Goal: Transaction & Acquisition: Purchase product/service

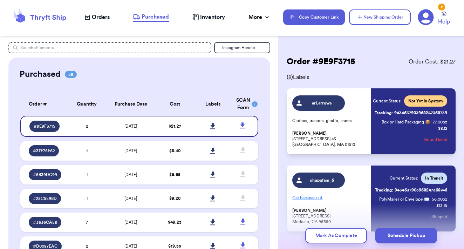
click at [105, 19] on span "Orders" at bounding box center [101, 17] width 18 height 8
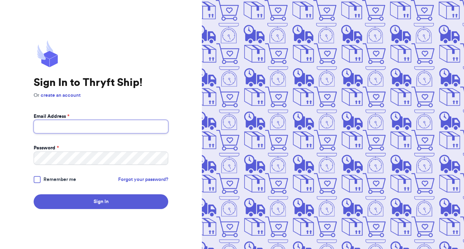
type input "[EMAIL_ADDRESS][DOMAIN_NAME]"
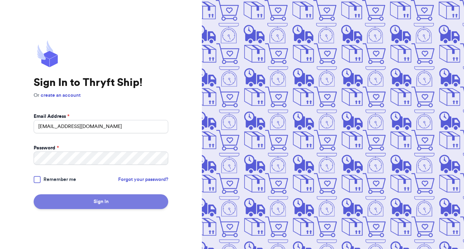
click at [91, 199] on button "Sign In" at bounding box center [101, 201] width 135 height 15
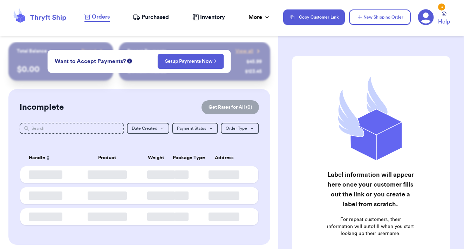
checkbox input "false"
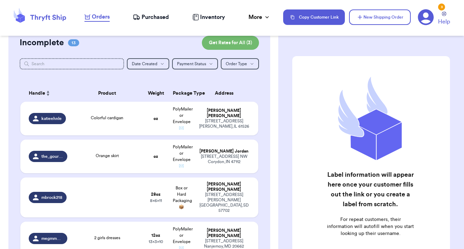
scroll to position [65, 0]
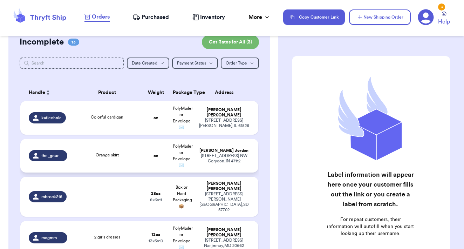
click at [113, 169] on td "Orange skirt" at bounding box center [106, 156] width 71 height 34
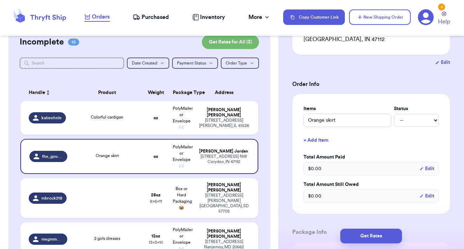
scroll to position [118, 0]
click at [321, 133] on button "+ Add Item" at bounding box center [371, 139] width 141 height 15
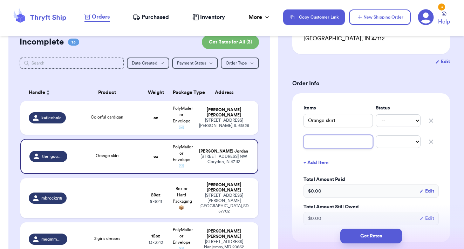
click at [319, 135] on input "text" at bounding box center [338, 141] width 69 height 13
type input "g"
type input "gr"
type input "gre"
type input "gree"
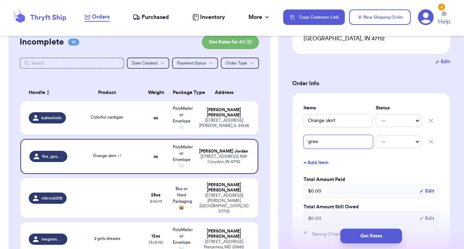
type input "green"
type input "green s"
type input "[PERSON_NAME]"
type input "green ski"
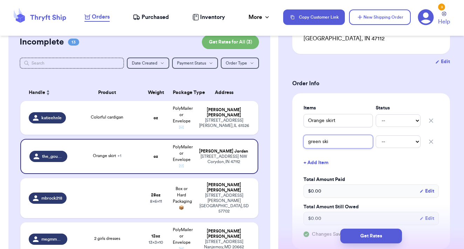
type input "green skir"
type input "green skirt"
click at [323, 156] on button "+ Add Item" at bounding box center [371, 162] width 141 height 15
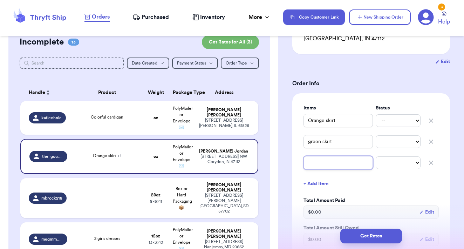
click at [315, 156] on input "text" at bounding box center [338, 162] width 69 height 13
type input "m"
type input "ma"
type input "mat"
type input "mate"
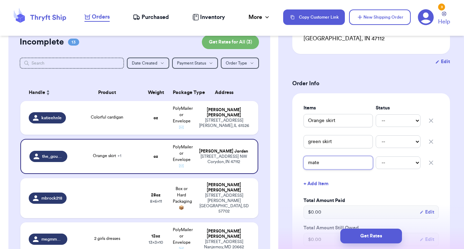
type input "mater"
type input "[PERSON_NAME]"
type input "materni"
type input "maternit"
type input "maternity"
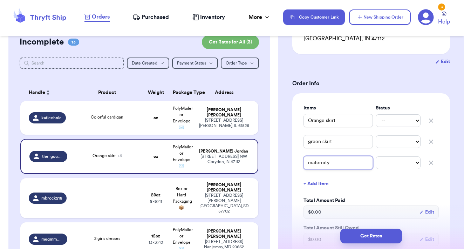
type input "maternity"
type input "maternity t"
type input "maternity to"
type input "maternity top"
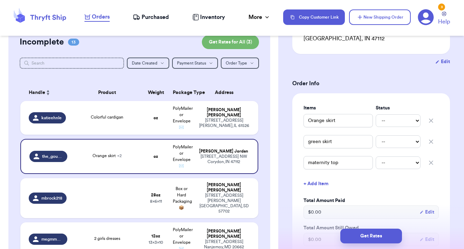
click at [320, 177] on button "+ Add Item" at bounding box center [371, 183] width 141 height 15
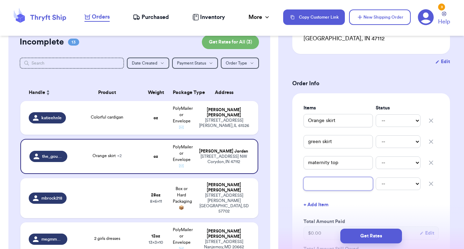
click at [311, 180] on input "text" at bounding box center [338, 183] width 69 height 13
type input "m"
type input "mu"
type input "mus"
type input "must"
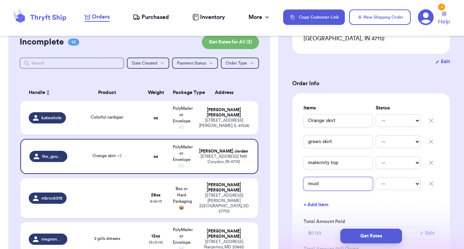
type input "musta"
type input "mustar"
type input "mustard"
type input "mustard t"
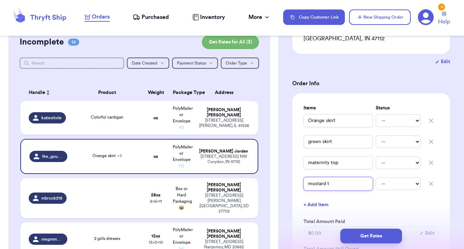
type input "mustard to"
type input "mustard top"
click at [320, 197] on button "+ Add Item" at bounding box center [371, 204] width 141 height 15
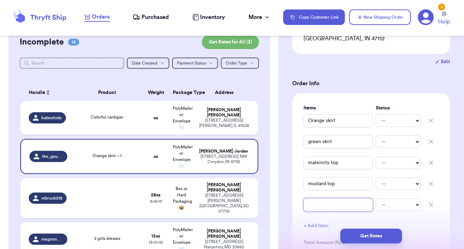
click at [317, 199] on input "text" at bounding box center [338, 204] width 69 height 13
type input "t"
type input "te"
type input "tea"
type input "teal"
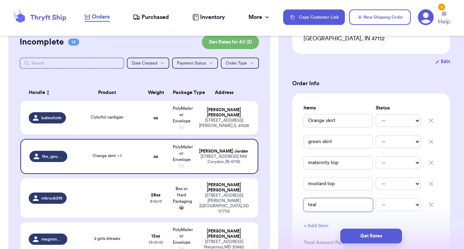
type input "teal"
type input "teal d"
type input "teal dr"
type input "teal dre"
type input "teal dres"
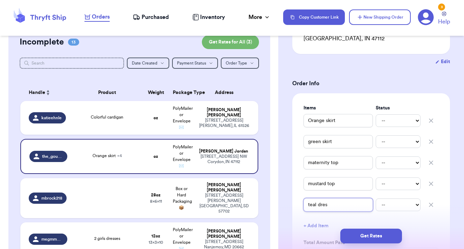
type input "teal dress"
click at [427, 218] on button "+ Add Item" at bounding box center [371, 225] width 141 height 15
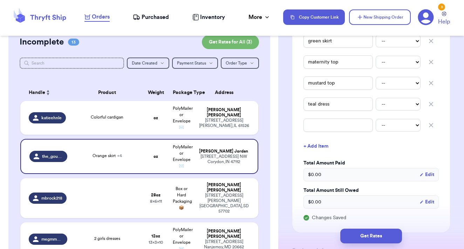
scroll to position [227, 0]
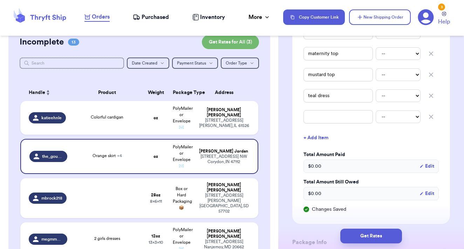
click at [432, 113] on icon "button" at bounding box center [431, 116] width 7 height 7
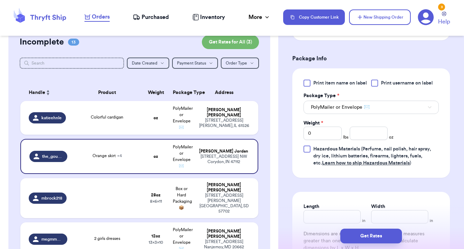
scroll to position [394, 0]
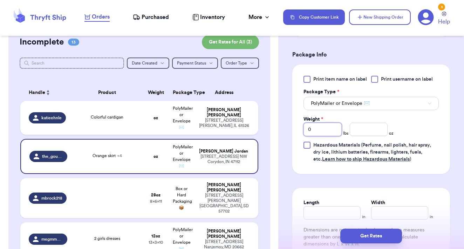
click at [320, 123] on input "0" at bounding box center [323, 129] width 38 height 13
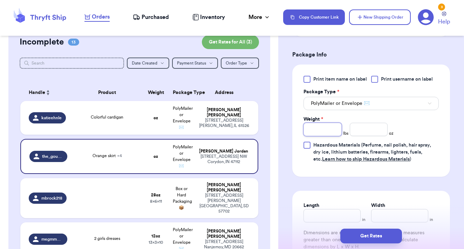
type input "2"
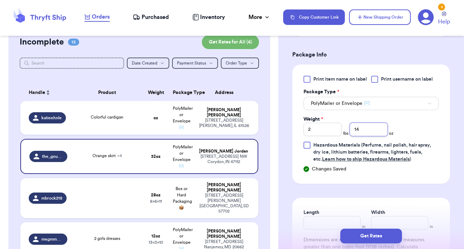
type input "14"
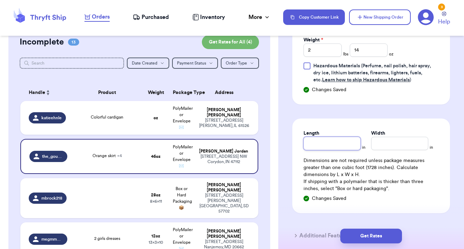
scroll to position [478, 0]
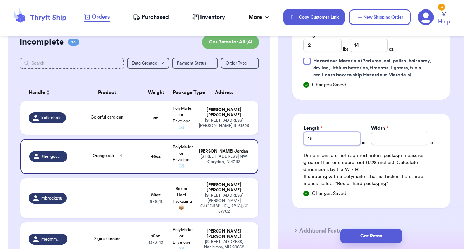
type input "15"
type input "19"
click at [382, 236] on button "Get Rates" at bounding box center [371, 236] width 62 height 15
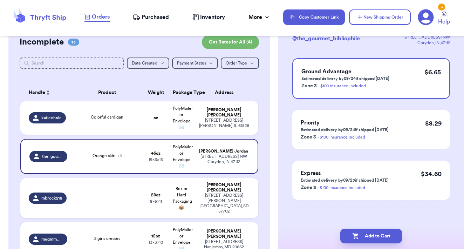
scroll to position [54, 0]
click at [389, 233] on button "Add to Cart" at bounding box center [371, 236] width 62 height 15
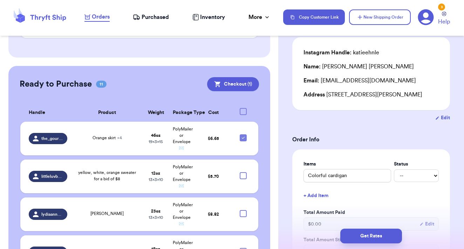
scroll to position [626, 0]
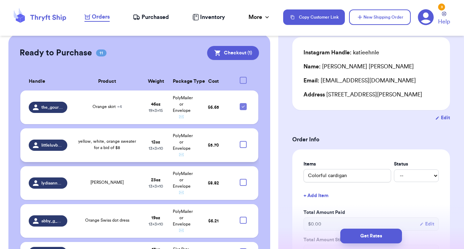
click at [244, 141] on div at bounding box center [243, 144] width 7 height 7
click at [243, 141] on input "checkbox" at bounding box center [243, 141] width 0 height 0
checkbox input "true"
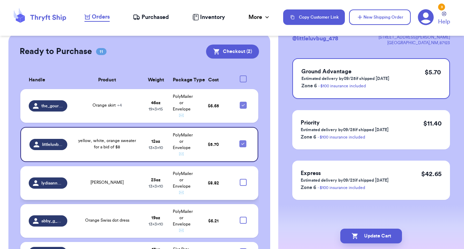
scroll to position [0, 0]
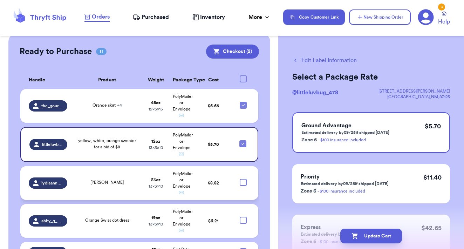
click at [243, 179] on div at bounding box center [243, 182] width 7 height 7
click at [243, 178] on input "checkbox" at bounding box center [243, 178] width 0 height 0
checkbox input "true"
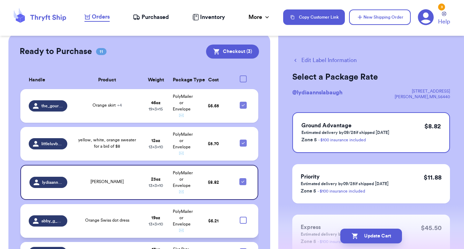
click at [243, 217] on div at bounding box center [243, 220] width 7 height 7
click at [243, 216] on input "checkbox" at bounding box center [243, 216] width 0 height 0
checkbox input "true"
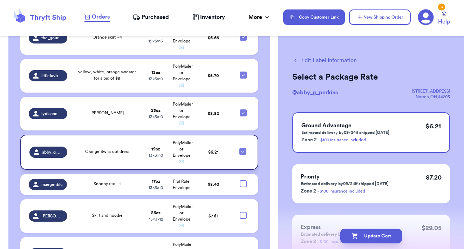
scroll to position [694, 0]
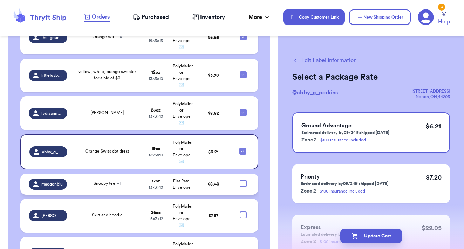
click at [244, 180] on div at bounding box center [243, 183] width 7 height 7
click at [243, 179] on input "checkbox" at bounding box center [243, 179] width 0 height 0
checkbox input "true"
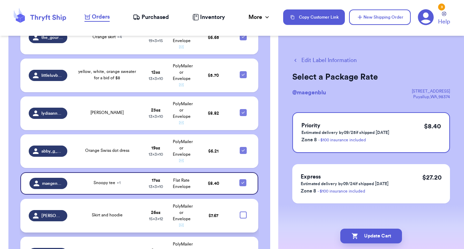
click at [244, 211] on div at bounding box center [243, 214] width 7 height 7
click at [243, 211] on input "checkbox" at bounding box center [243, 211] width 0 height 0
checkbox input "true"
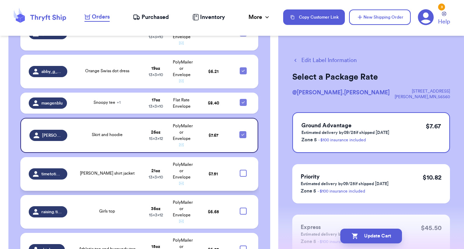
scroll to position [775, 0]
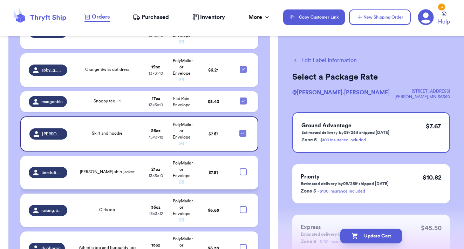
click at [242, 168] on div at bounding box center [243, 171] width 7 height 7
click at [243, 168] on input "checkbox" at bounding box center [243, 168] width 0 height 0
checkbox input "true"
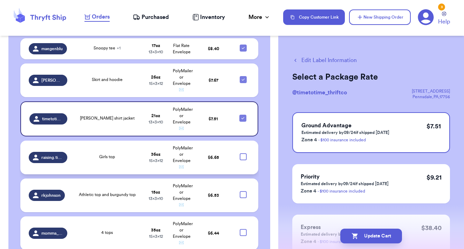
scroll to position [833, 0]
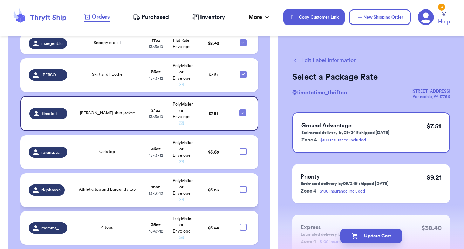
click at [243, 186] on div at bounding box center [243, 189] width 7 height 7
click at [243, 185] on input "checkbox" at bounding box center [243, 185] width 0 height 0
checkbox input "true"
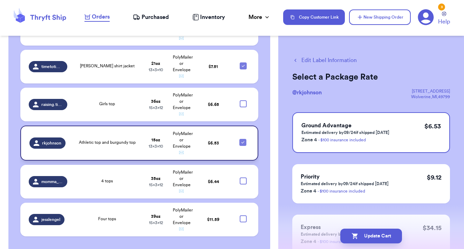
scroll to position [884, 0]
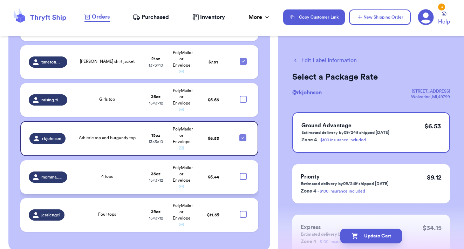
click at [242, 173] on div at bounding box center [243, 176] width 7 height 7
click at [243, 172] on input "checkbox" at bounding box center [243, 172] width 0 height 0
checkbox input "true"
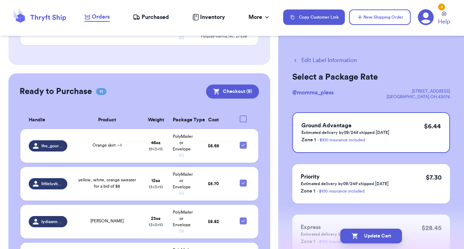
scroll to position [578, 0]
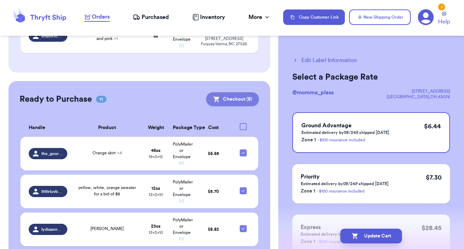
click at [233, 92] on button "Checkout ( 9 )" at bounding box center [232, 99] width 53 height 14
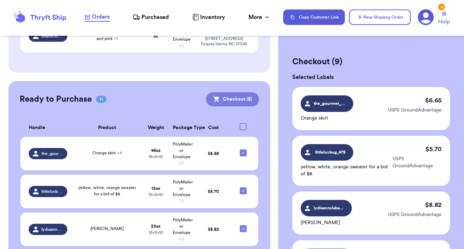
click at [233, 92] on button "Checkout ( 9 )" at bounding box center [232, 99] width 53 height 14
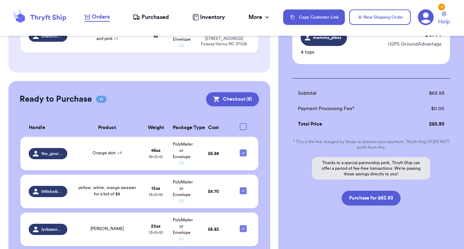
scroll to position [468, 0]
click at [359, 193] on button "Purchase for $63.93" at bounding box center [371, 198] width 59 height 15
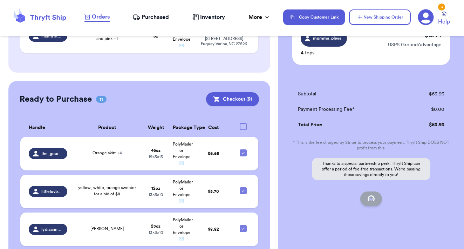
checkbox input "false"
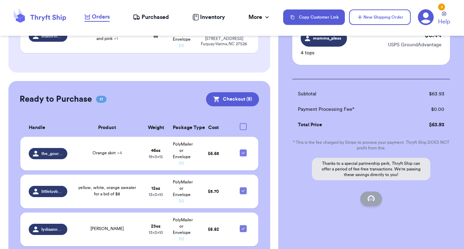
checkbox input "false"
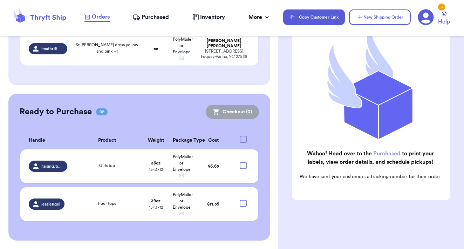
scroll to position [550, 0]
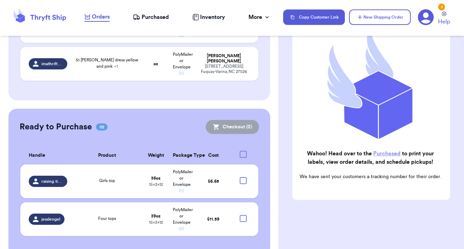
click at [383, 153] on link "Purchased" at bounding box center [386, 154] width 27 height 6
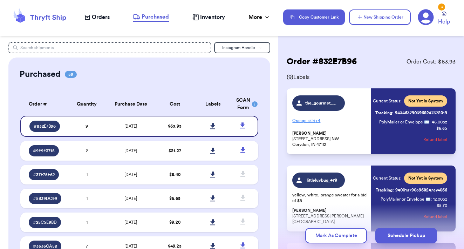
scroll to position [11, 0]
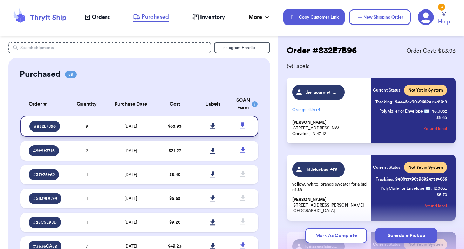
click at [213, 127] on link at bounding box center [212, 125] width 15 height 15
